Goal: Find specific page/section: Find specific page/section

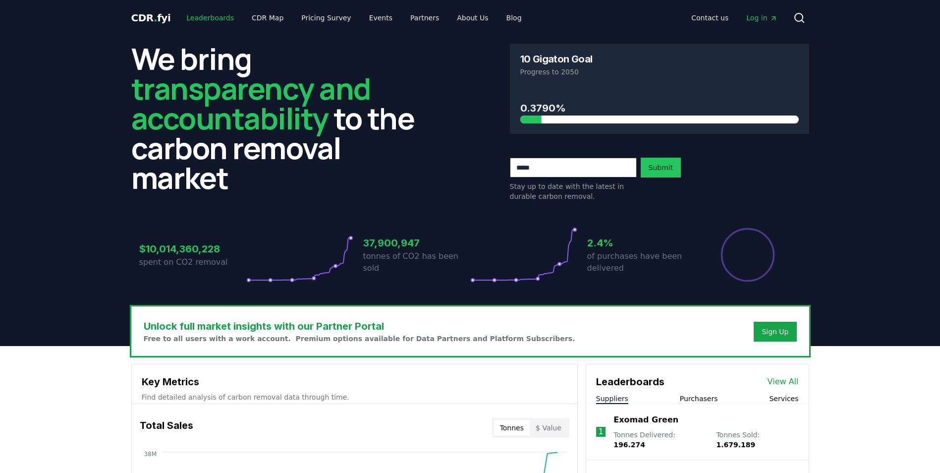
click at [200, 18] on link "Leaderboards" at bounding box center [209, 18] width 63 height 18
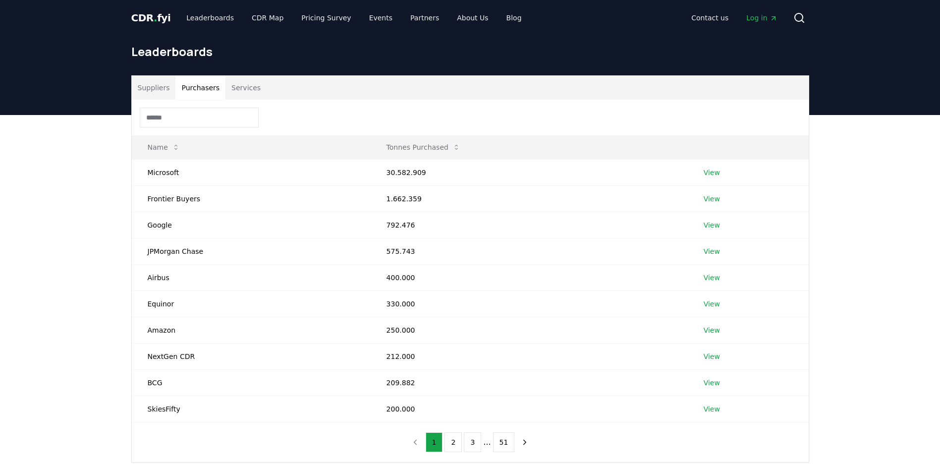
click at [202, 88] on button "Purchasers" at bounding box center [200, 88] width 50 height 24
click at [174, 118] on input at bounding box center [199, 118] width 119 height 20
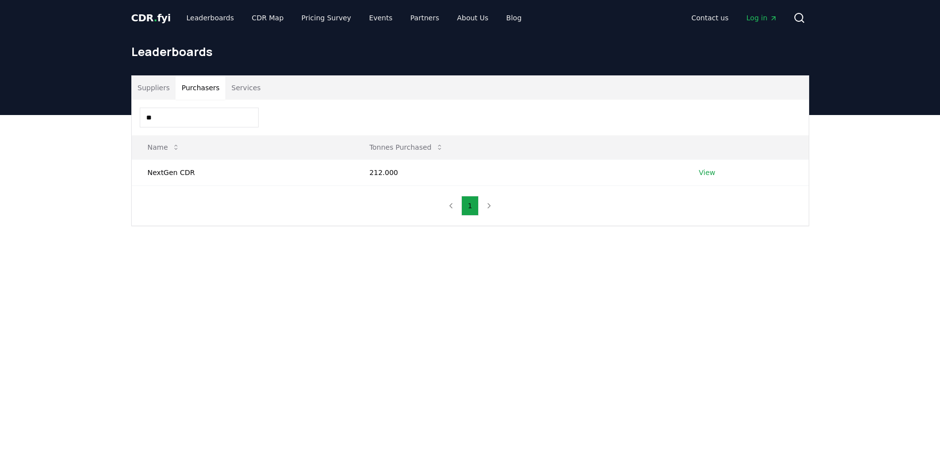
type input "*"
type input "****"
click at [614, 171] on link "View" at bounding box center [712, 173] width 16 height 10
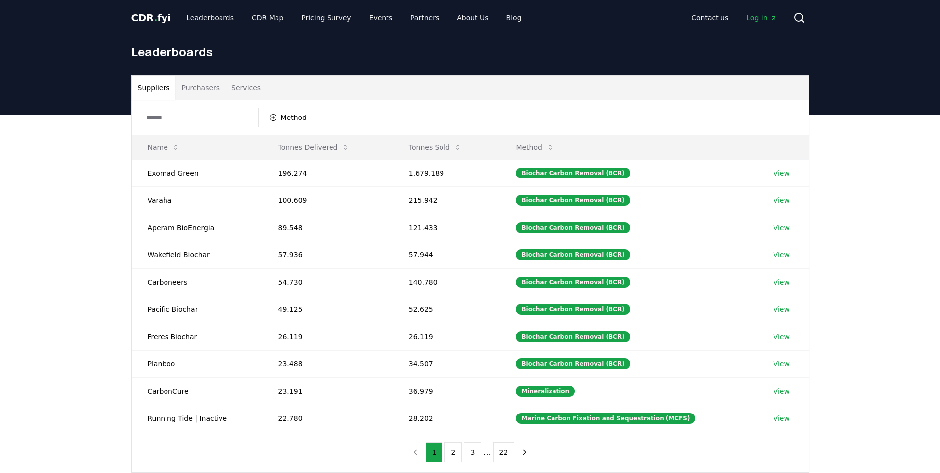
click at [177, 117] on input at bounding box center [199, 118] width 119 height 20
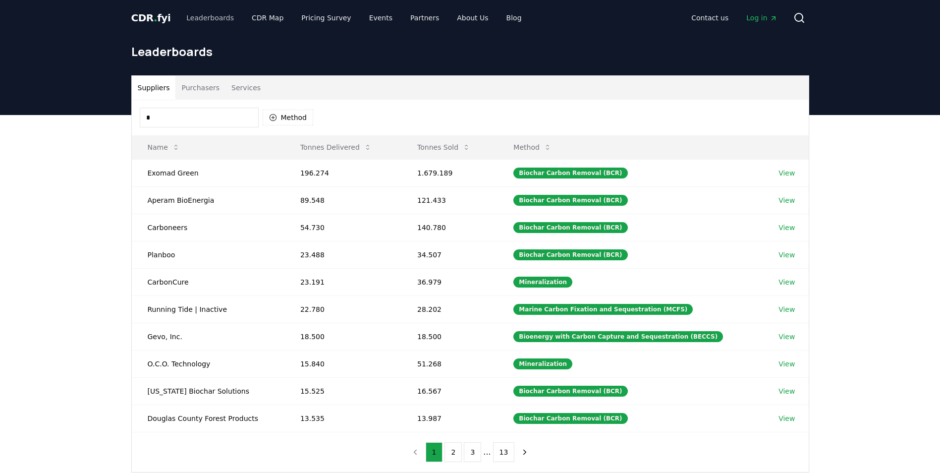
type input "*"
click at [206, 85] on button "Purchasers" at bounding box center [200, 88] width 50 height 24
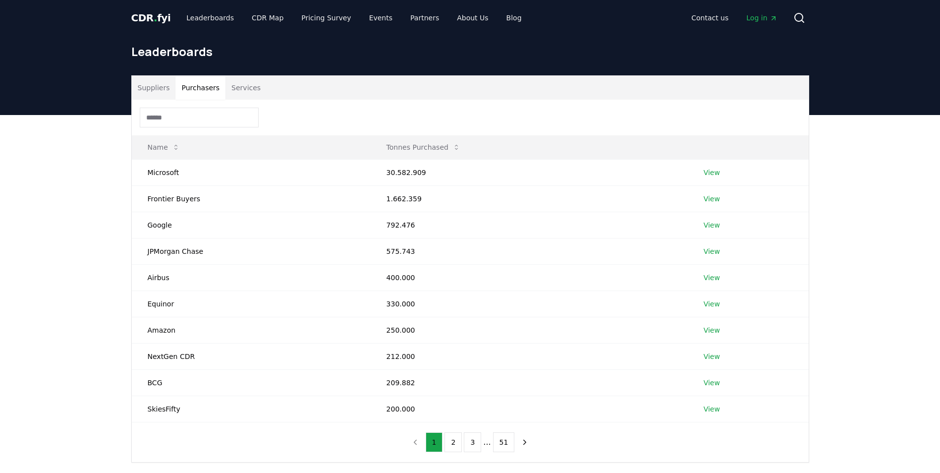
click at [173, 115] on input at bounding box center [199, 118] width 119 height 20
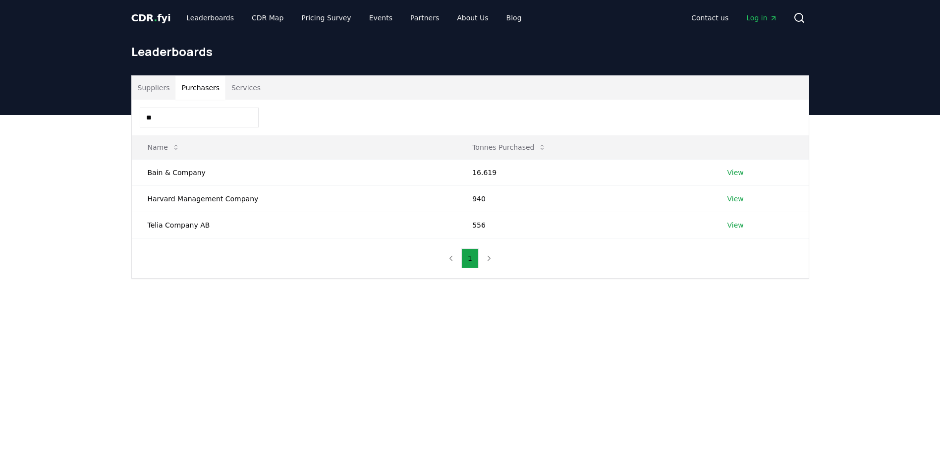
type input "*"
